Goal: Task Accomplishment & Management: Use online tool/utility

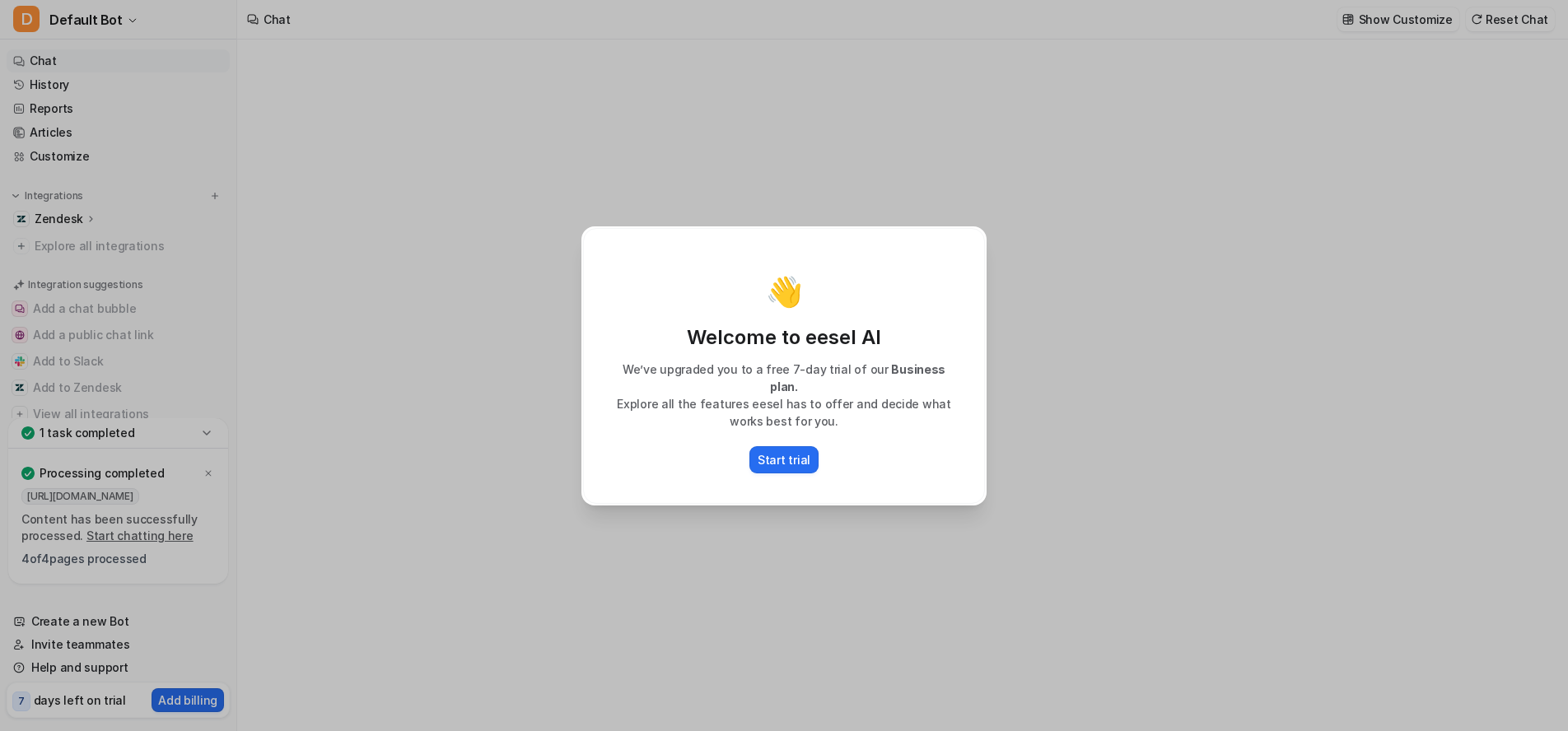
type textarea "**********"
click at [779, 456] on p "Start trial" at bounding box center [783, 459] width 53 height 18
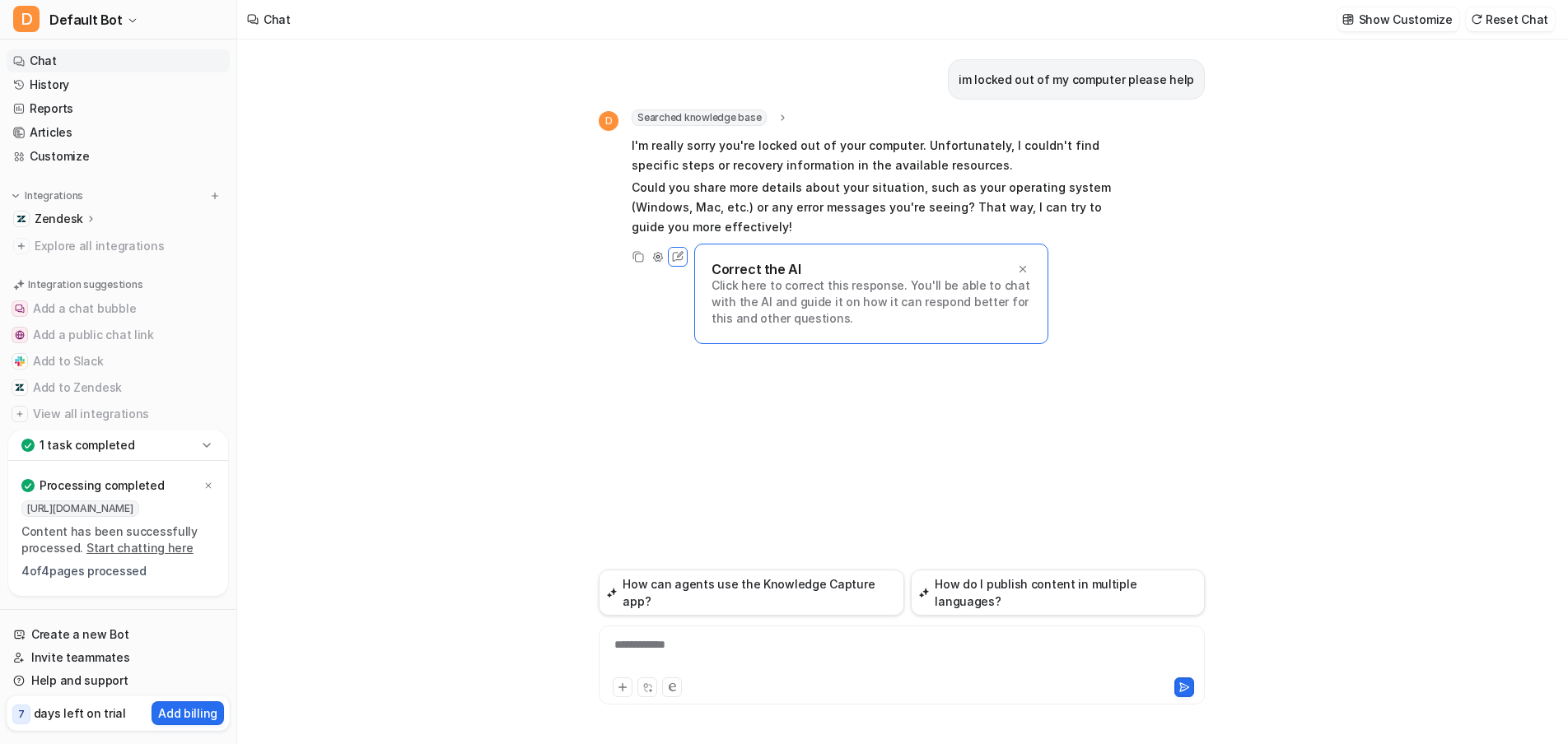
click at [63, 220] on p "Zendesk" at bounding box center [59, 219] width 48 height 17
click at [73, 267] on p "Sources" at bounding box center [70, 267] width 46 height 17
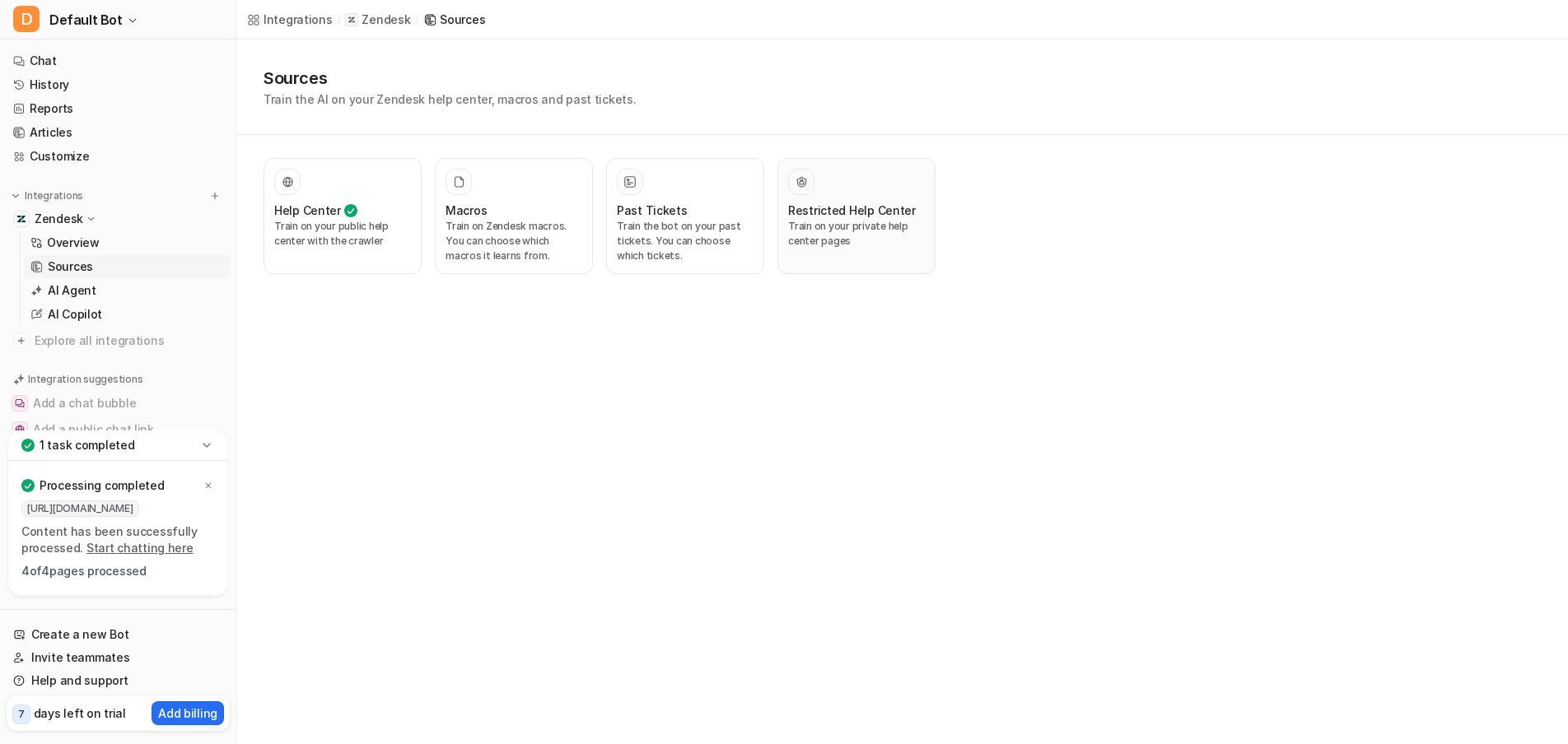
click at [849, 240] on p "Train on your private help center pages" at bounding box center [856, 233] width 137 height 30
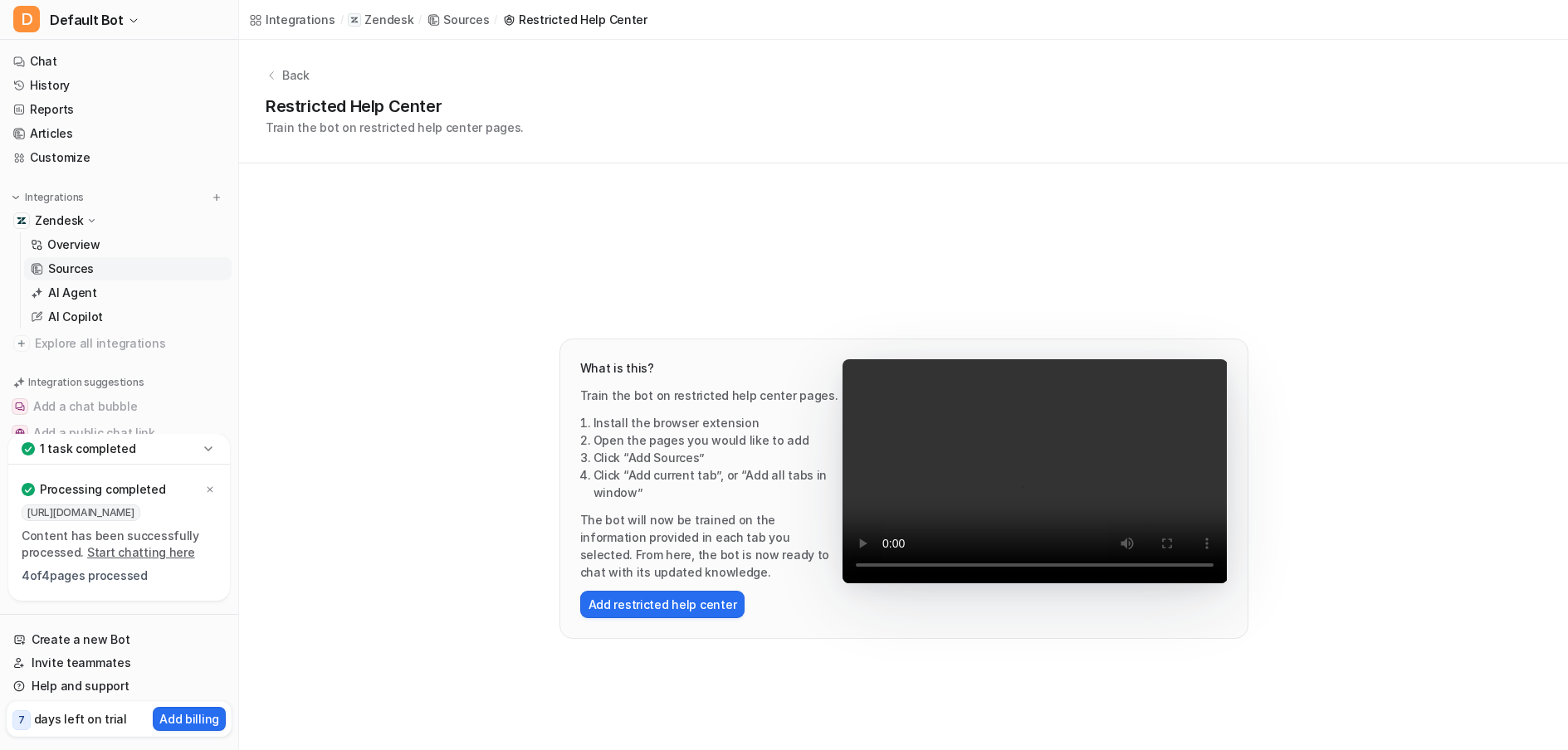
click at [285, 76] on p "Back" at bounding box center [295, 75] width 27 height 18
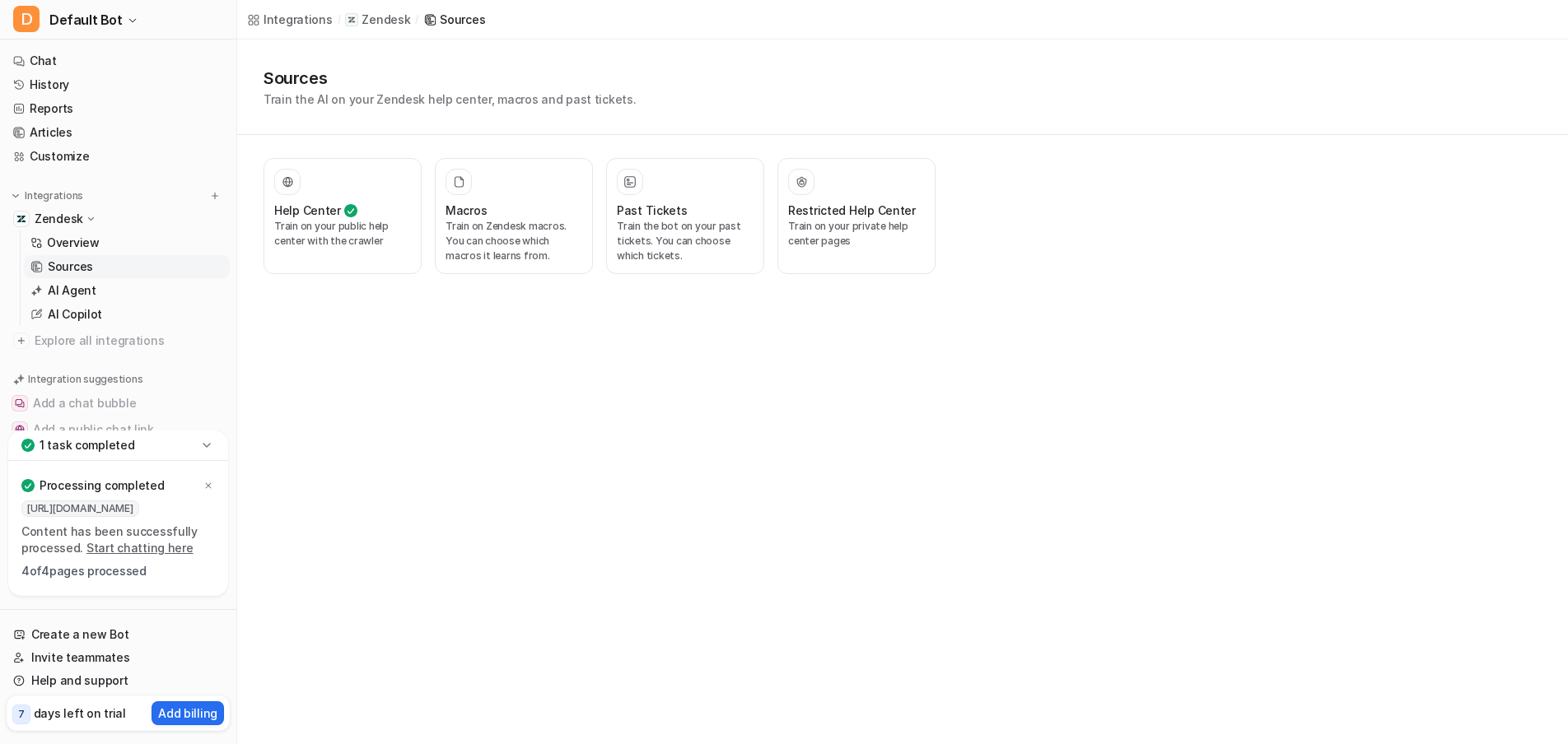
click at [272, 76] on h1 "Sources" at bounding box center [449, 78] width 373 height 25
click at [338, 240] on p "Train on your public help center with the crawler" at bounding box center [342, 233] width 137 height 30
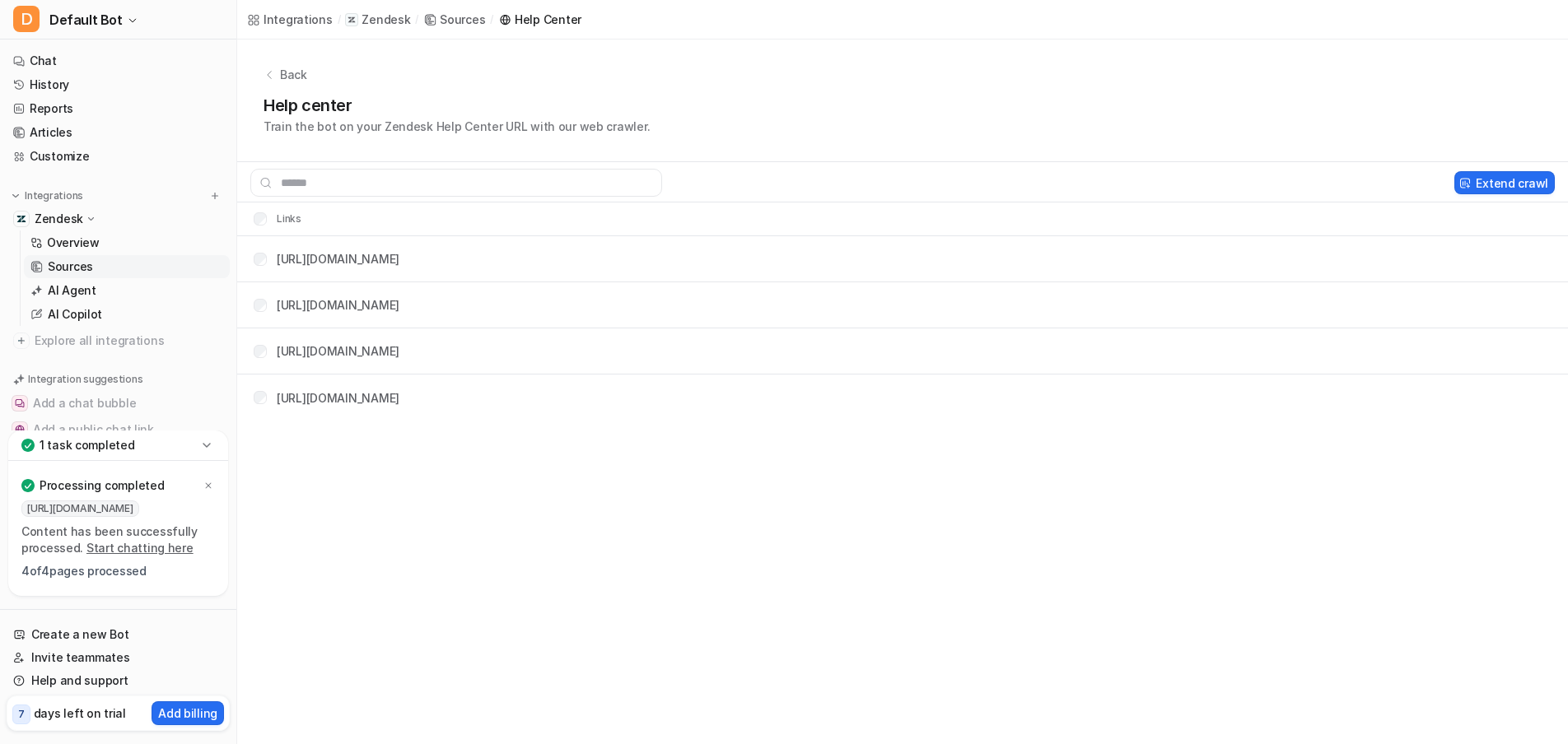
click at [206, 448] on icon at bounding box center [206, 445] width 17 height 17
